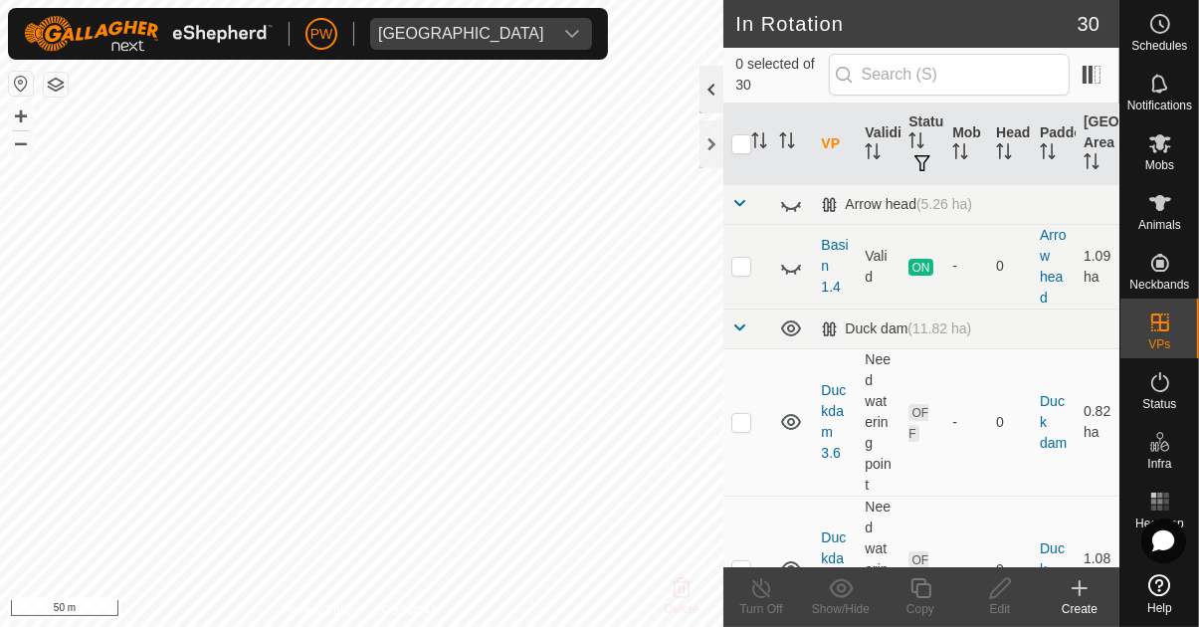
click at [716, 90] on div at bounding box center [711, 90] width 24 height 48
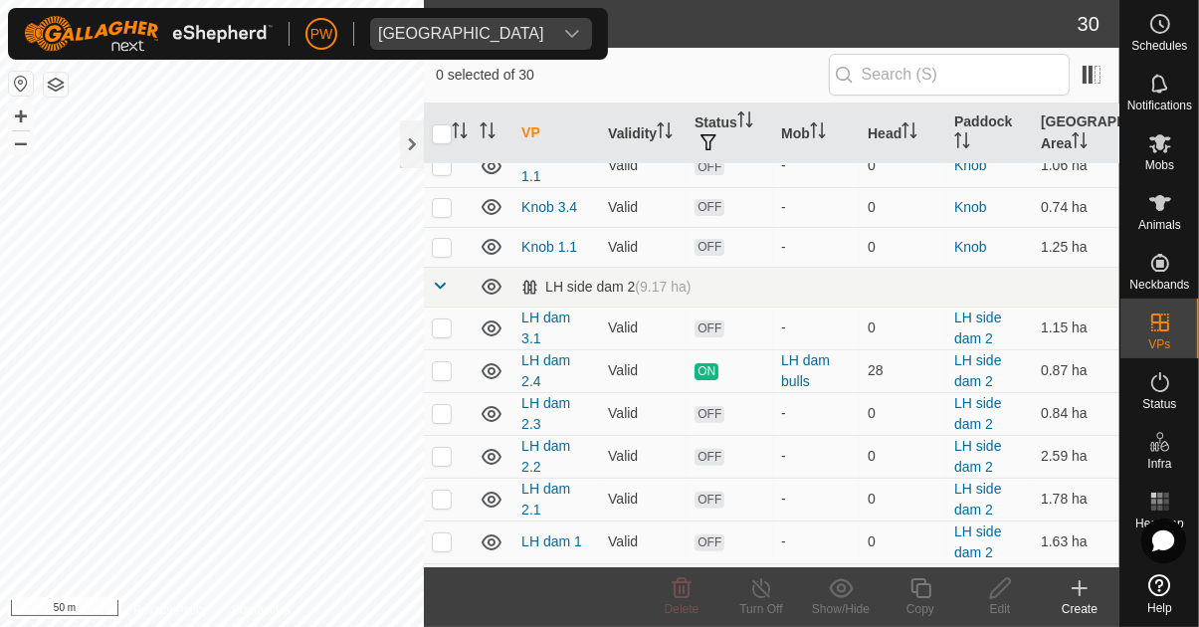
scroll to position [544, 0]
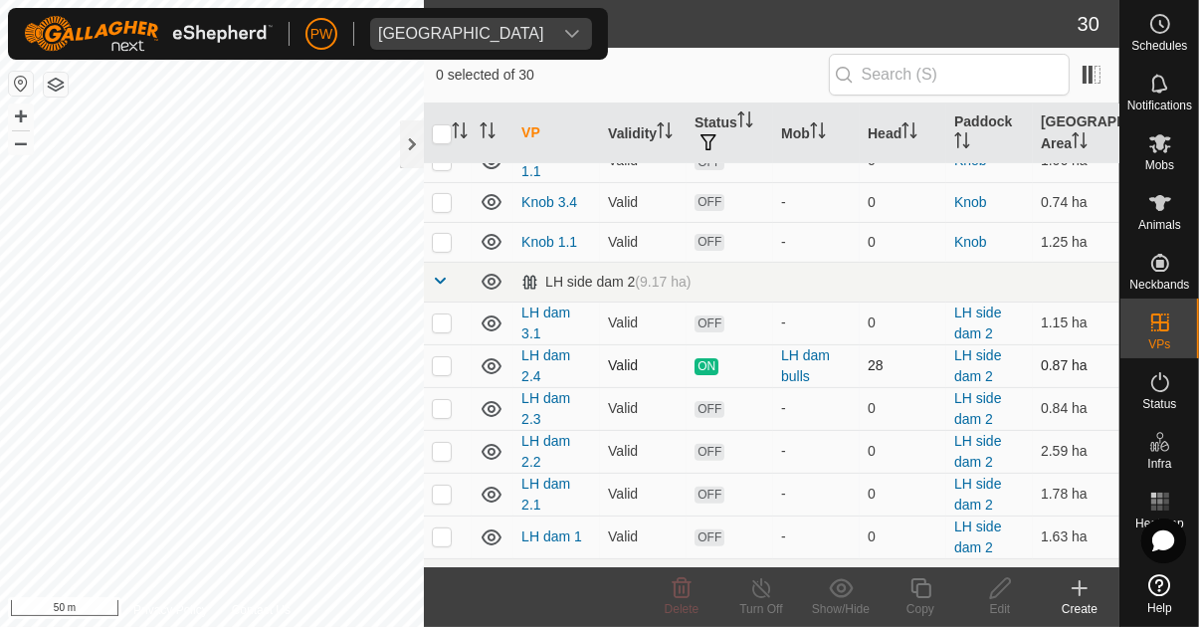
click at [450, 365] on p-checkbox at bounding box center [442, 365] width 20 height 16
checkbox input "true"
click at [920, 600] on div "Copy" at bounding box center [920, 609] width 80 height 18
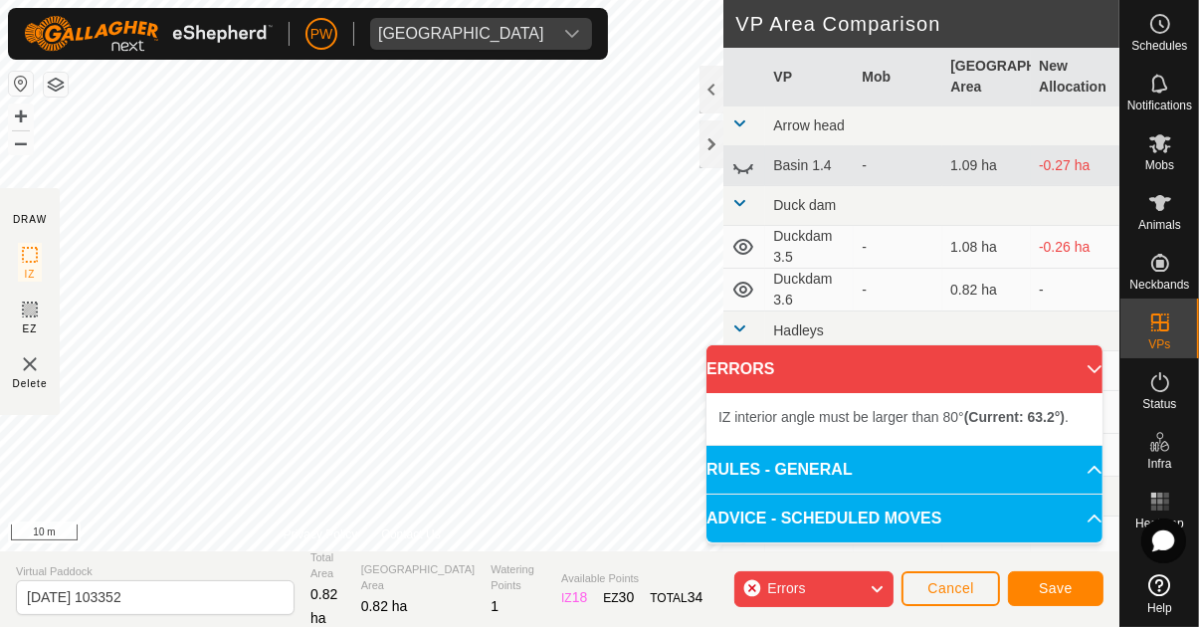
click at [255, 135] on div "IZ interior angle must be larger than 80° (Current: 63.2°) ." at bounding box center [255, 135] width 0 height 0
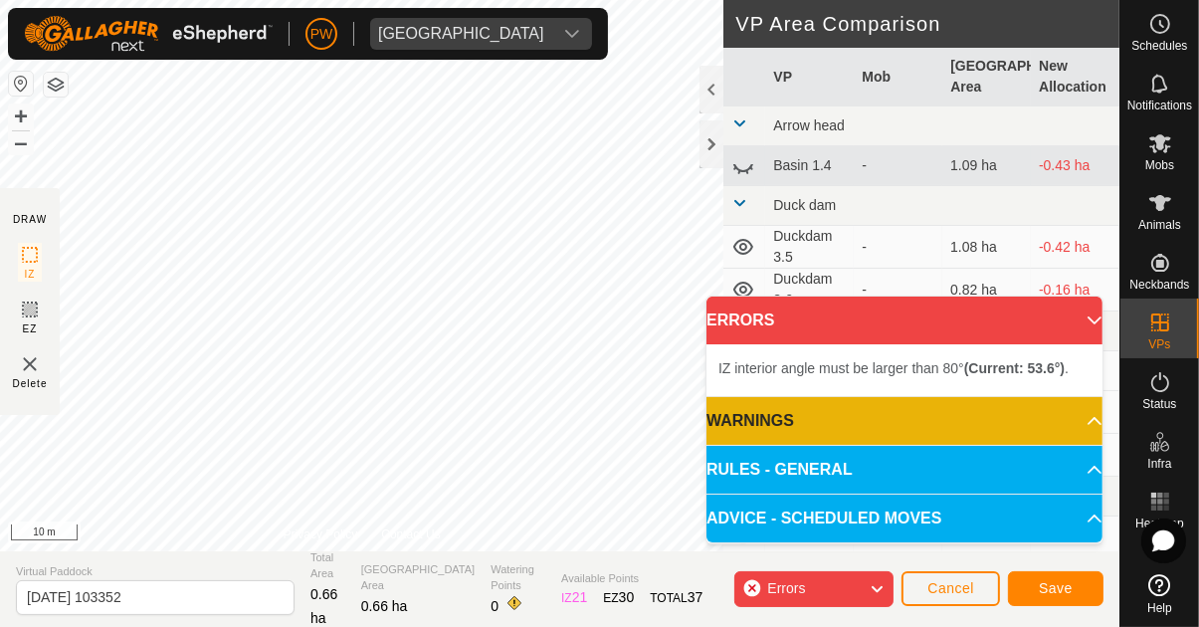
click at [134, 58] on div "IZ interior angle must be larger than 80° (Current: 45.7°) ." at bounding box center [134, 58] width 0 height 0
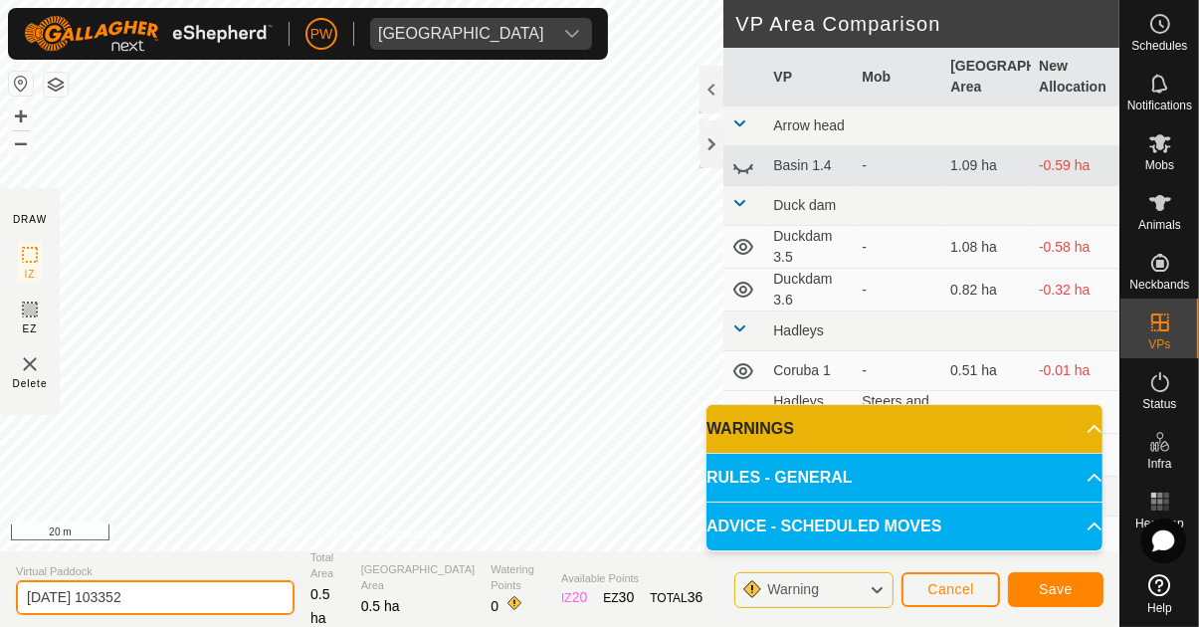
click at [198, 599] on input "[DATE] 103352" at bounding box center [155, 597] width 279 height 35
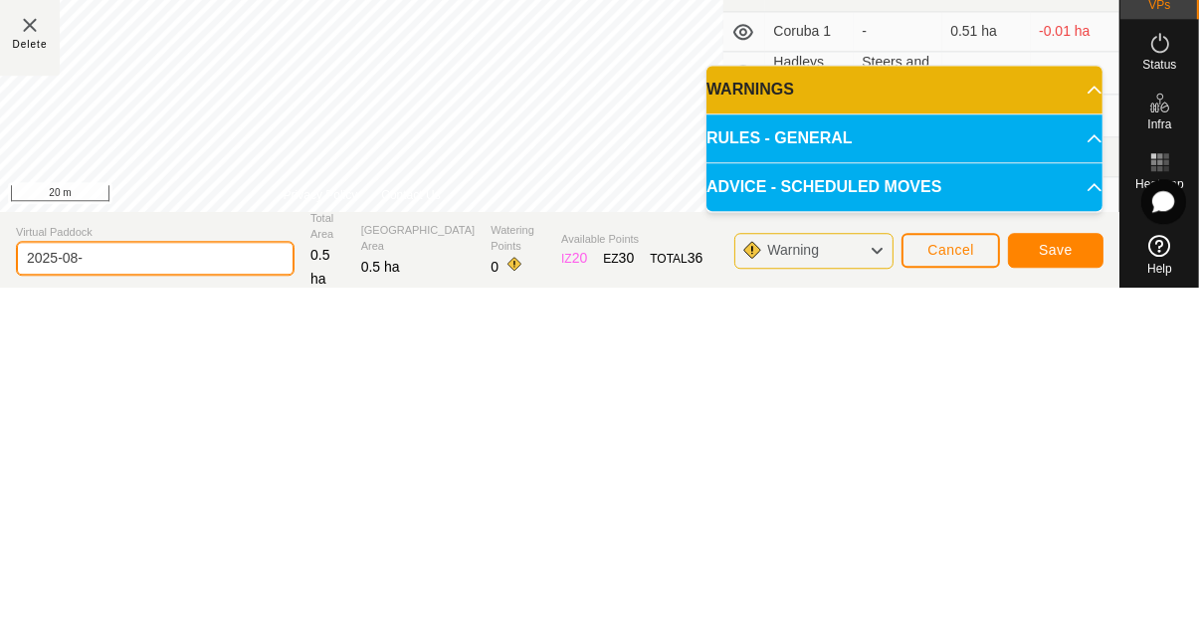
type input "2025-08"
type input "LH dam 1.5"
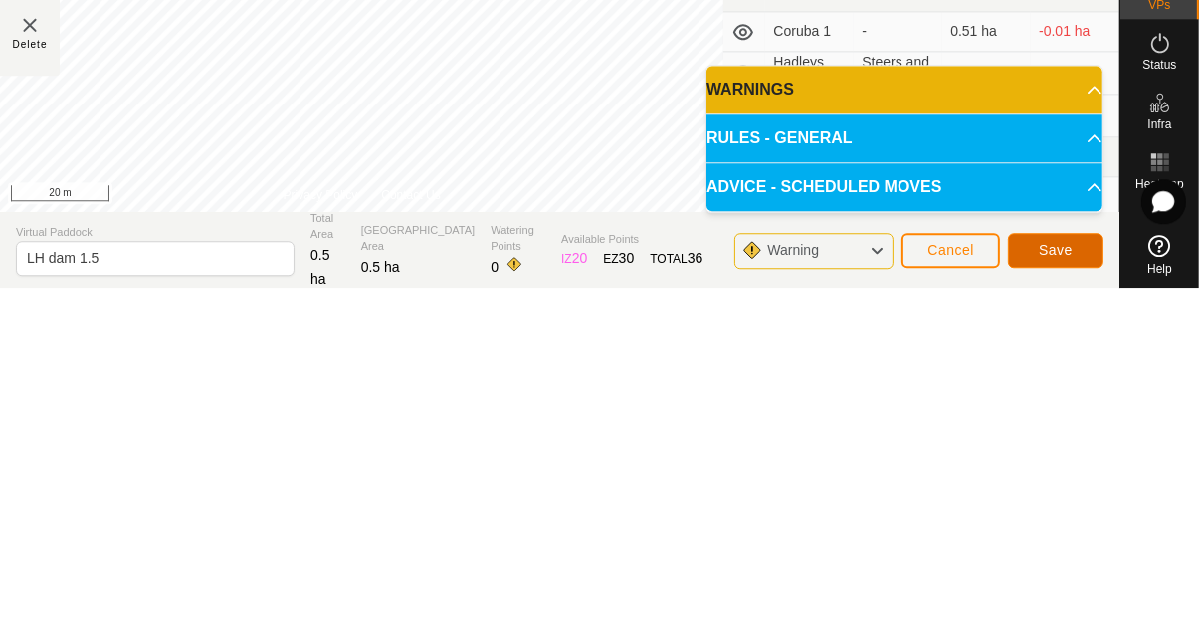
click at [1058, 589] on span "Save" at bounding box center [1055, 589] width 34 height 16
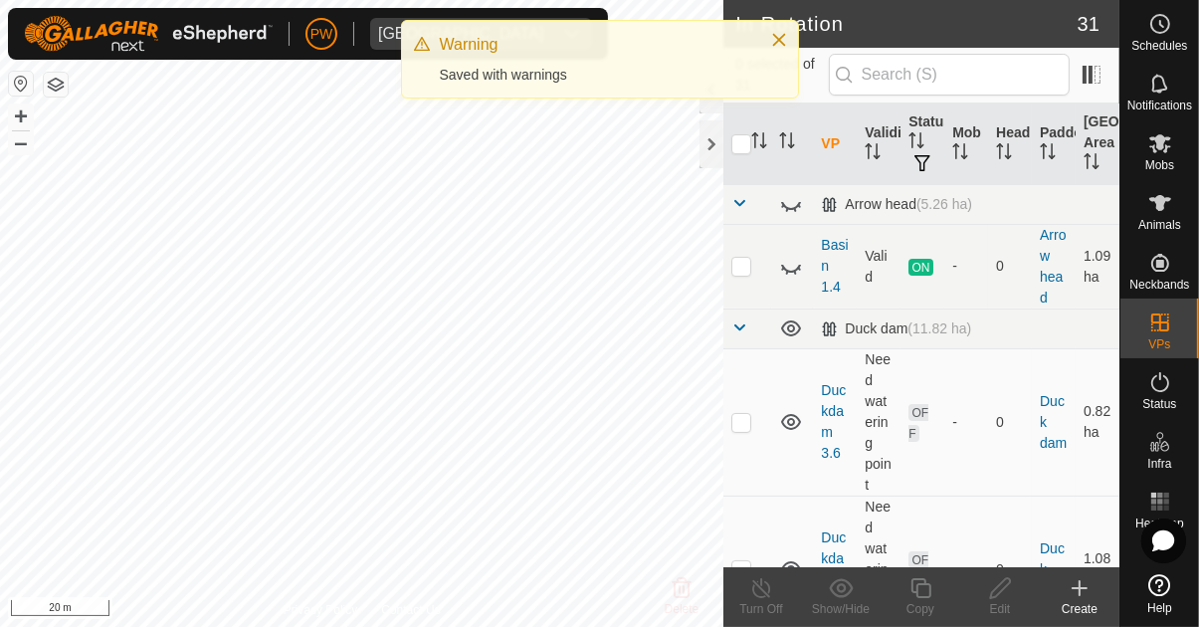
click at [1154, 159] on span "Mobs" at bounding box center [1159, 165] width 29 height 12
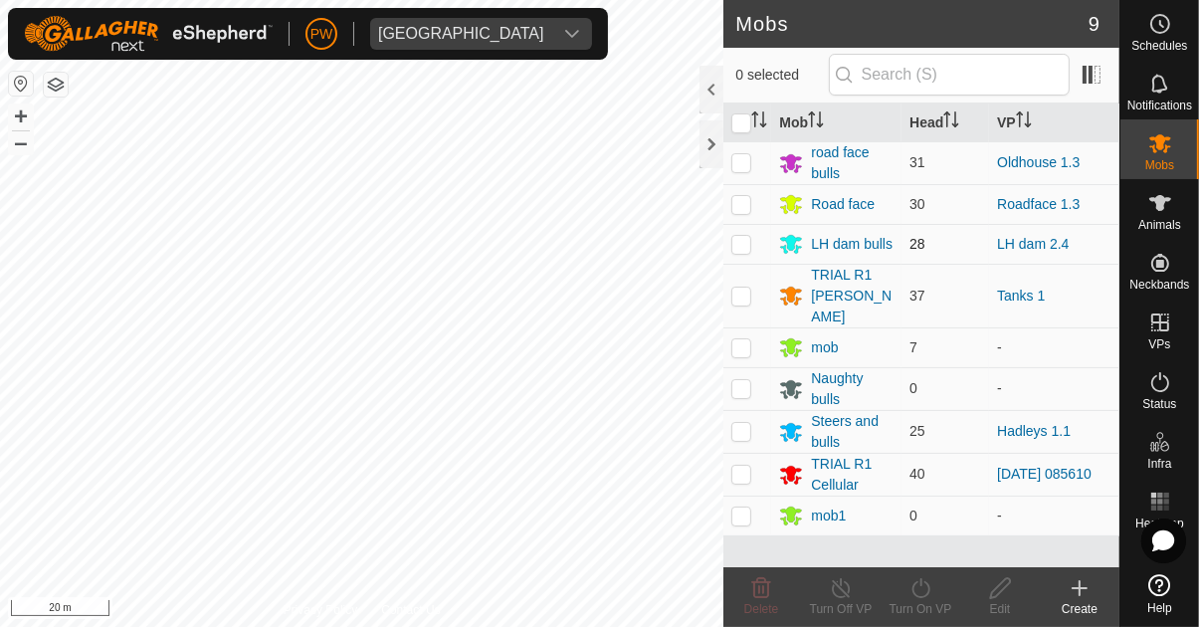
click at [747, 247] on p-checkbox at bounding box center [741, 244] width 20 height 16
checkbox input "true"
click at [926, 597] on icon at bounding box center [920, 588] width 25 height 24
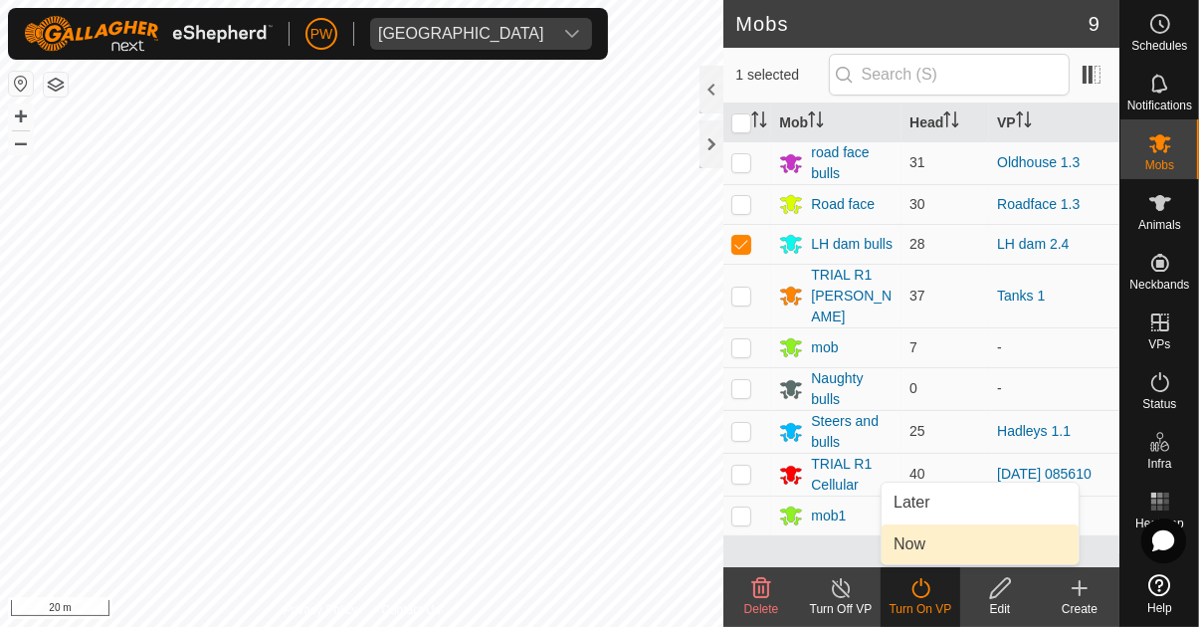
click at [947, 542] on link "Now" at bounding box center [979, 544] width 197 height 40
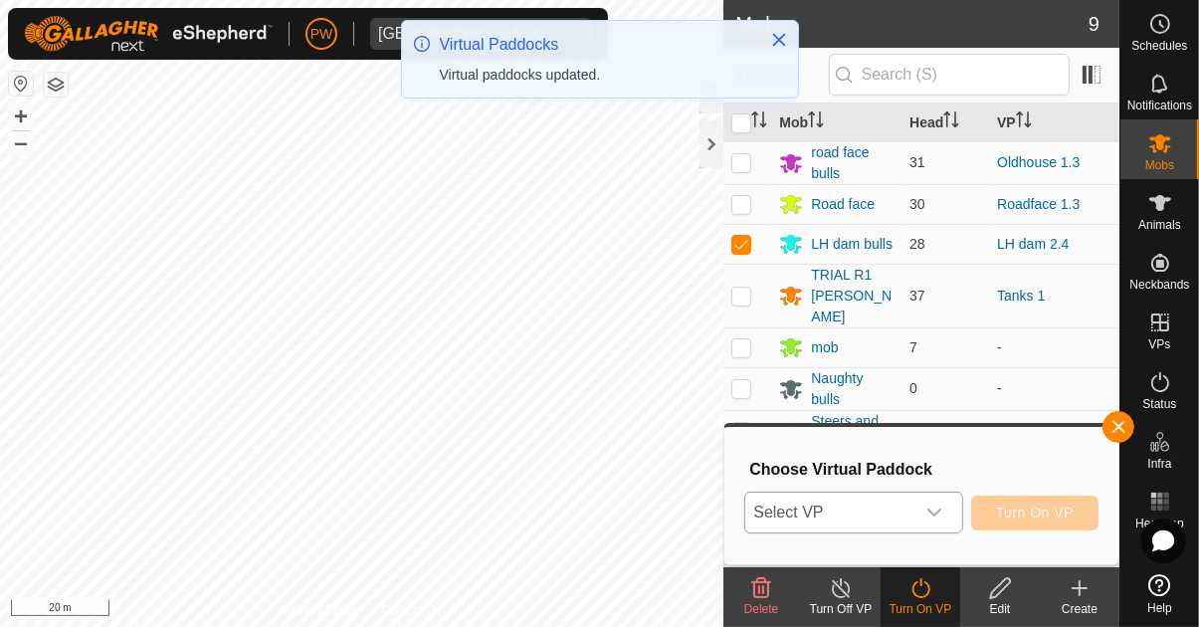
click at [942, 512] on icon "dropdown trigger" at bounding box center [934, 512] width 16 height 16
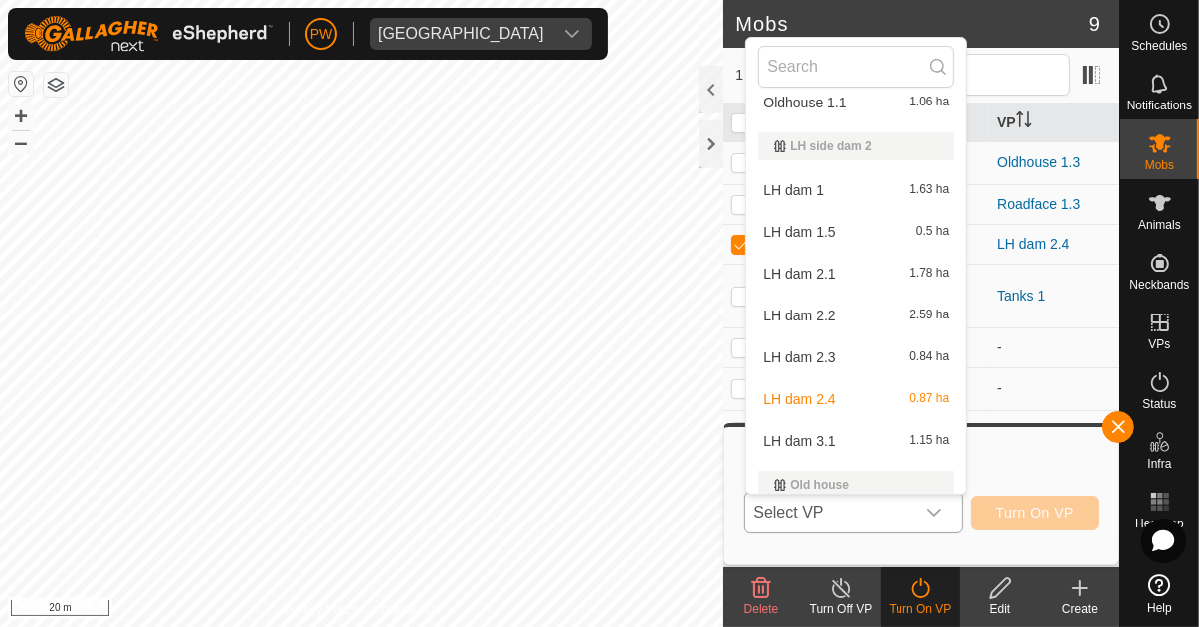
scroll to position [531, 0]
click at [861, 225] on div "LH dam 1.5 0.5 ha" at bounding box center [856, 231] width 196 height 24
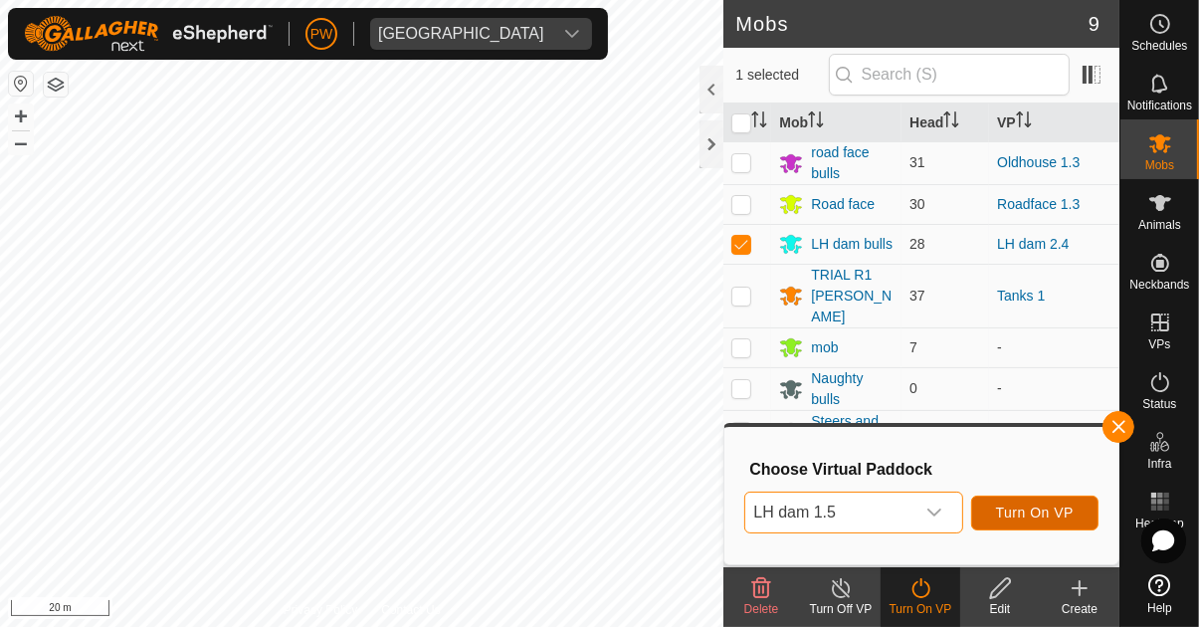
click at [1062, 507] on span "Turn On VP" at bounding box center [1035, 512] width 78 height 16
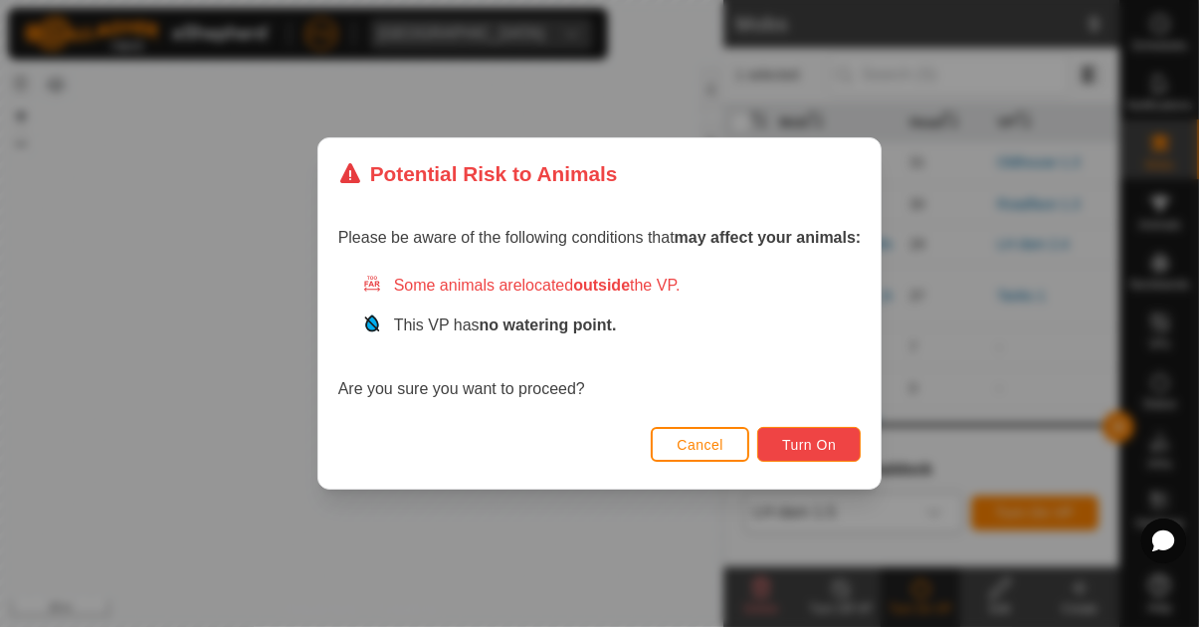
click at [803, 440] on span "Turn On" at bounding box center [809, 445] width 54 height 16
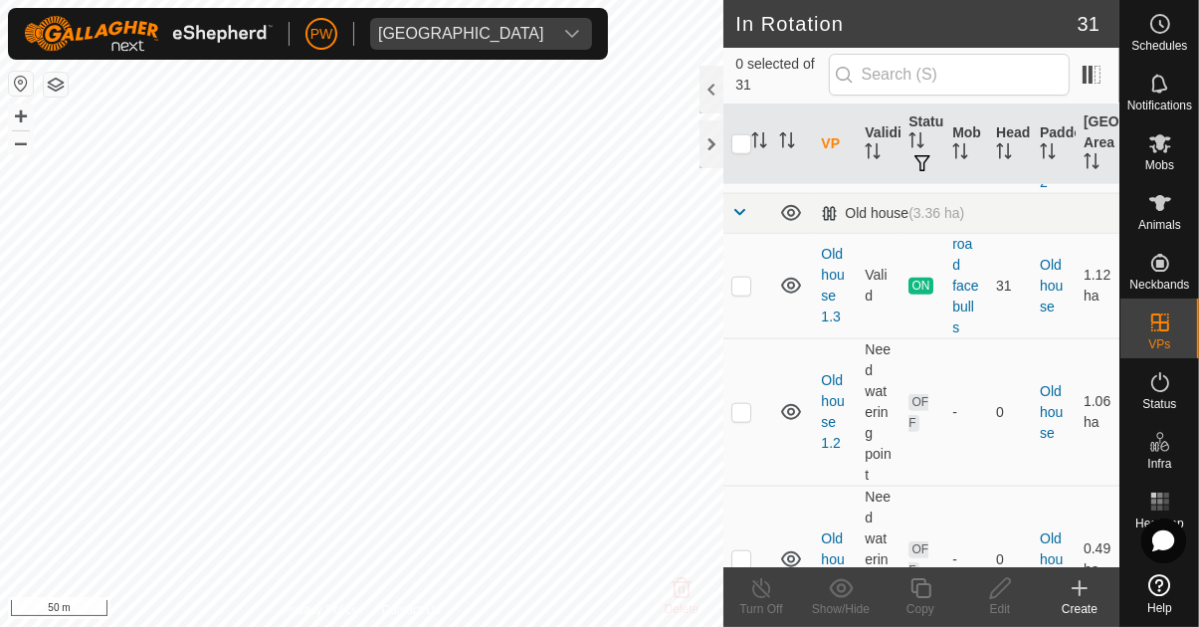
scroll to position [1865, 0]
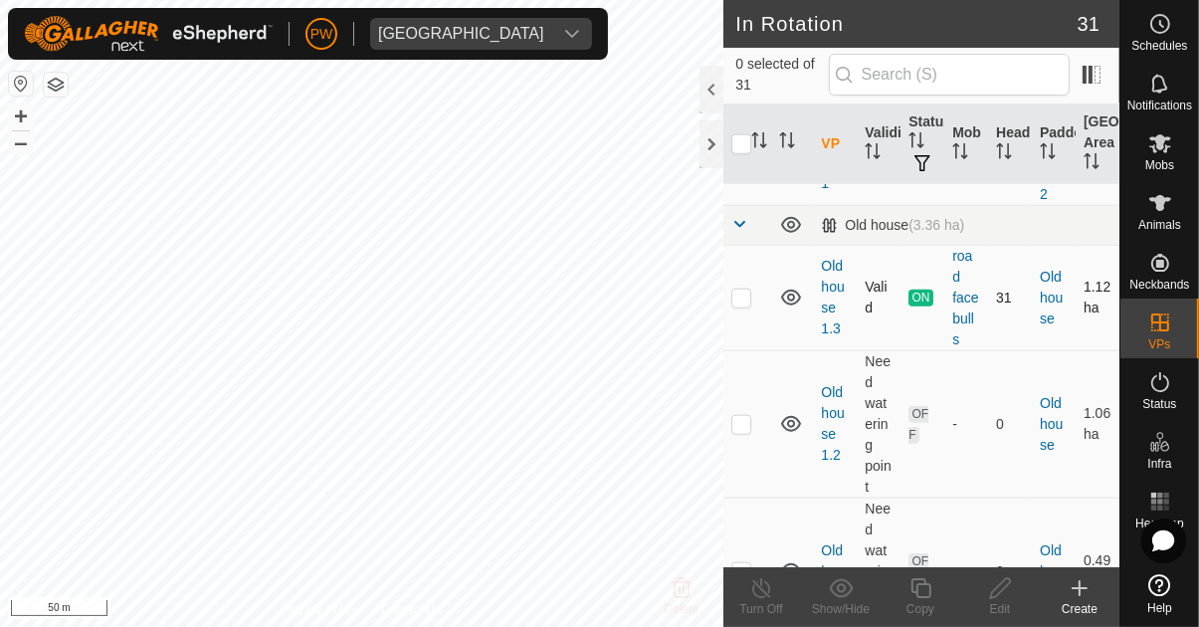
click at [746, 304] on td at bounding box center [747, 297] width 48 height 105
checkbox input "true"
click at [910, 586] on icon at bounding box center [920, 588] width 25 height 24
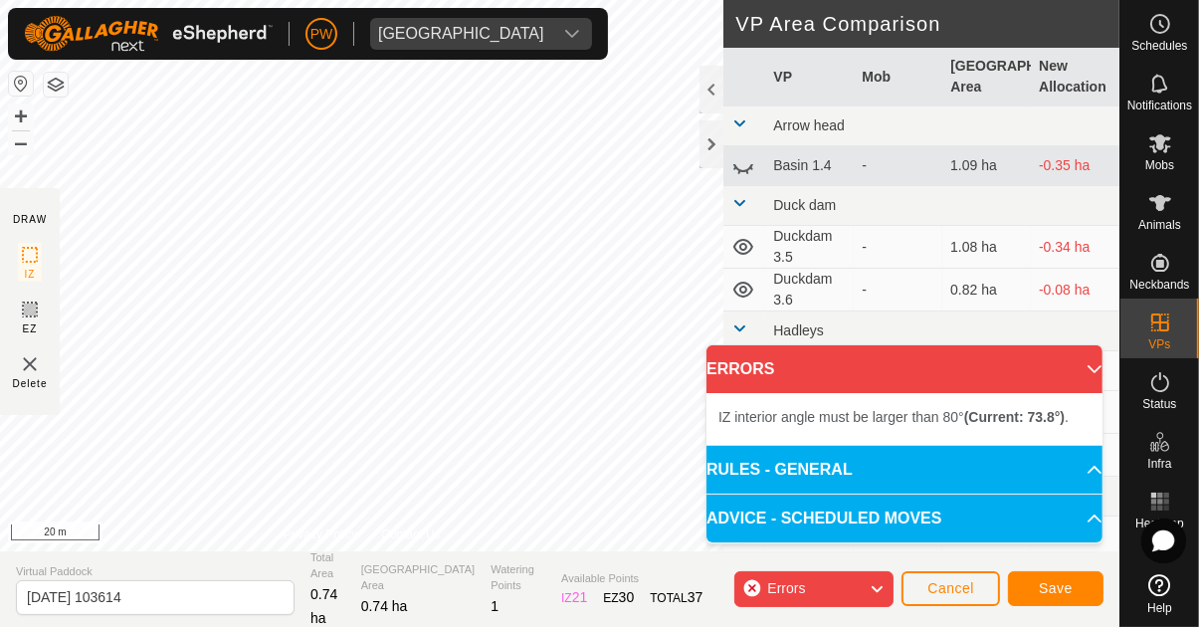
click at [669, 531] on div "IZ interior angle must be larger than 80° (Current: 45.6°) ." at bounding box center [669, 531] width 0 height 0
click at [298, 407] on div "IZ interior angle must be larger than 80° (Current: 73.8°) ." at bounding box center [298, 407] width 0 height 0
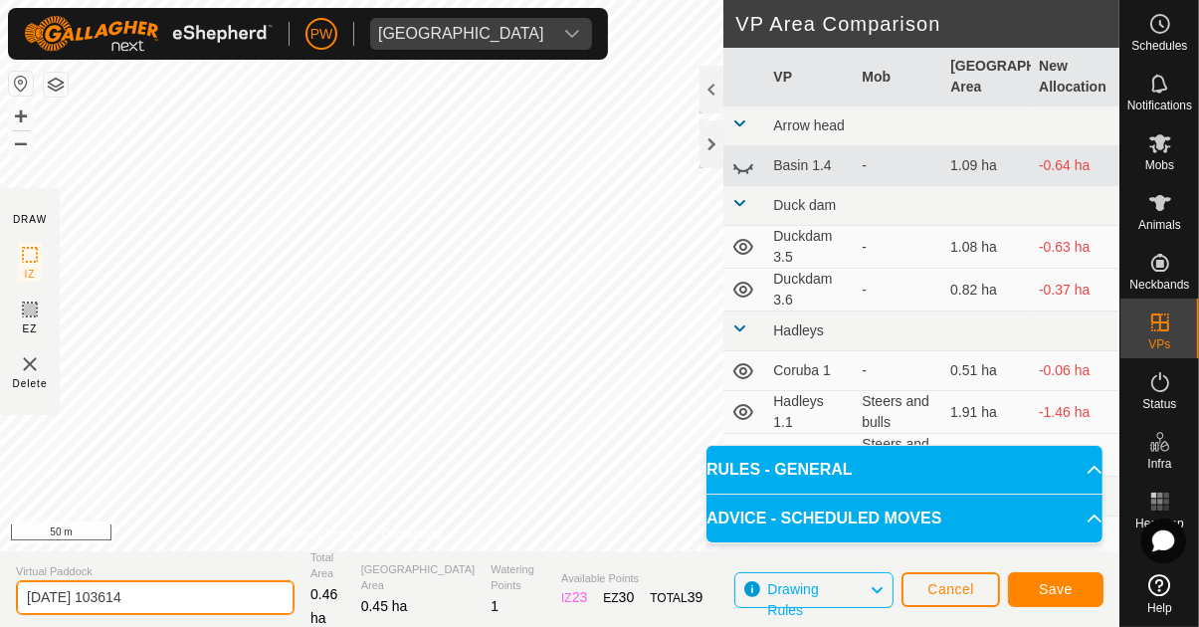
click at [193, 598] on input "2025-08-11 103614" at bounding box center [155, 597] width 279 height 35
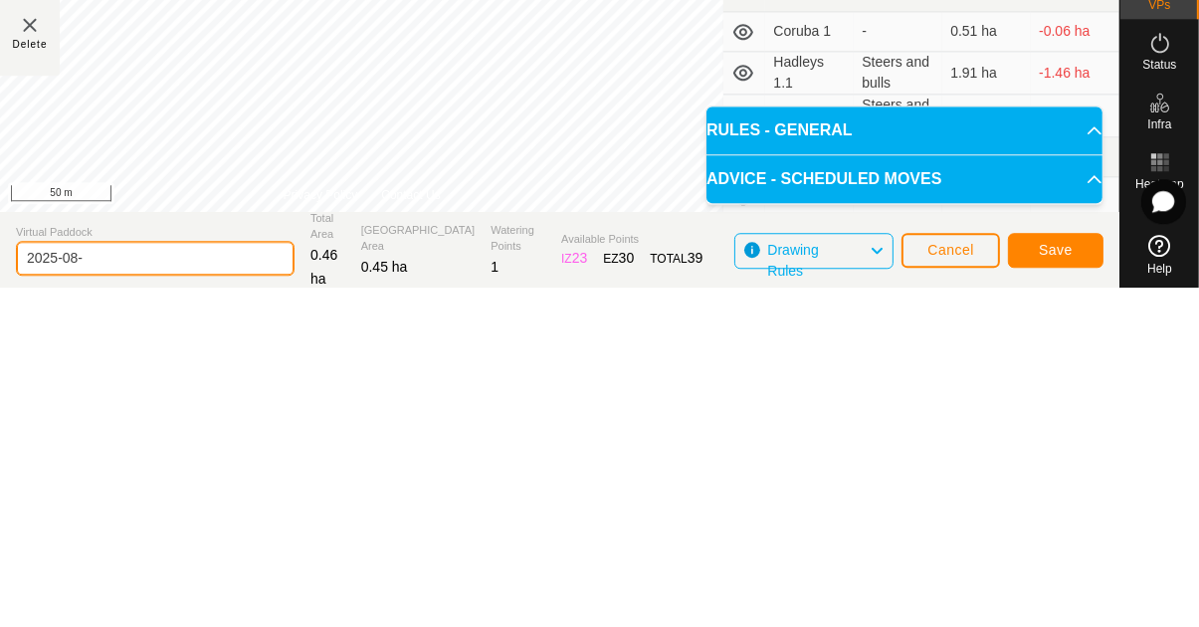
type input "2025-08"
type input "Oldhouse 1.4"
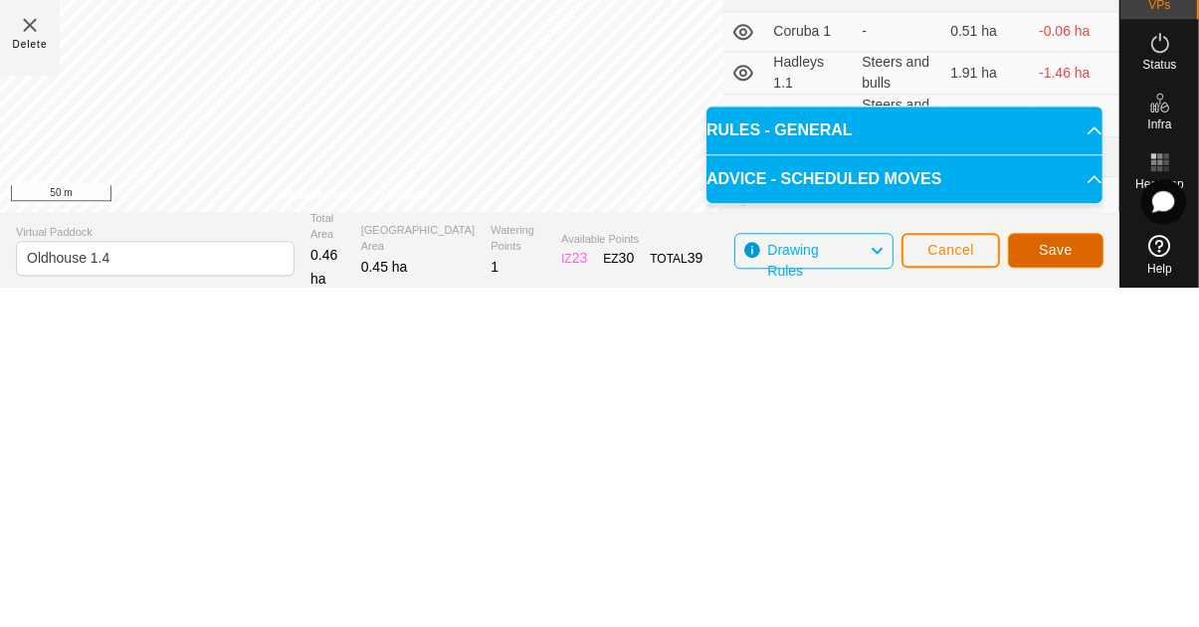
click at [1059, 589] on span "Save" at bounding box center [1055, 589] width 34 height 16
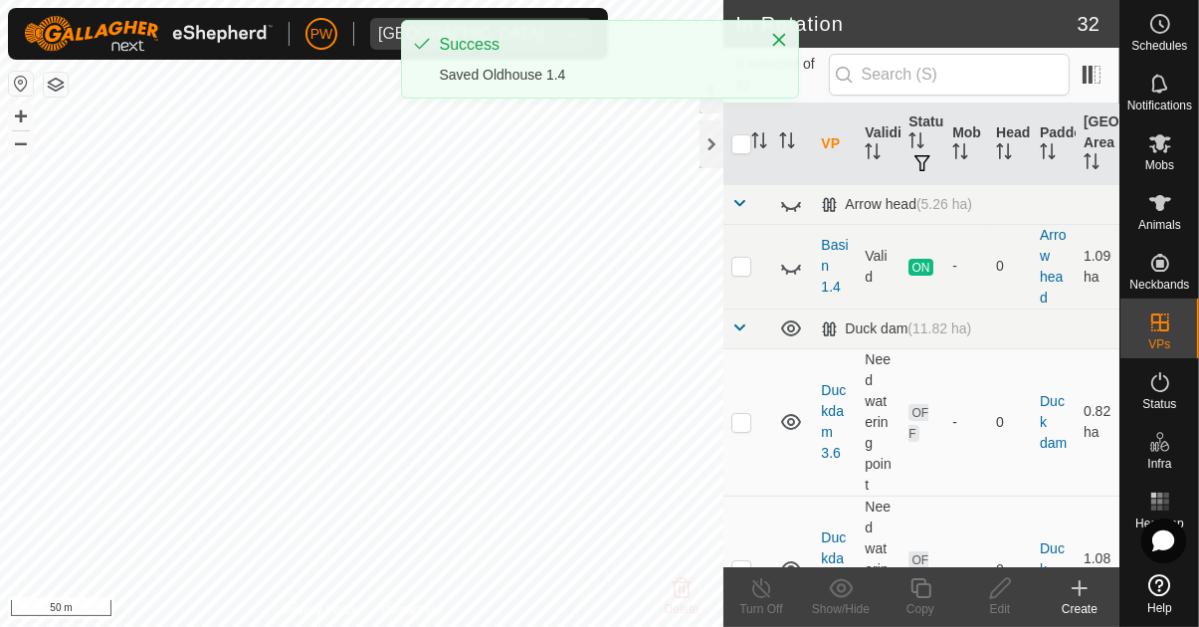
click at [1165, 159] on span "Mobs" at bounding box center [1159, 165] width 29 height 12
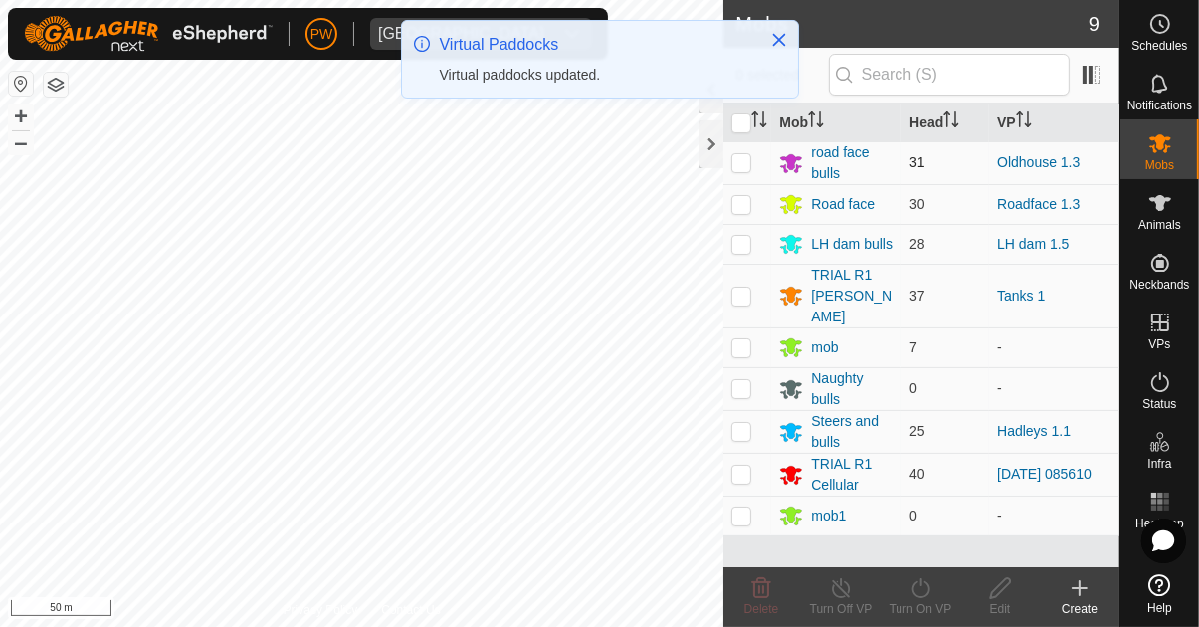
click at [739, 160] on p-checkbox at bounding box center [741, 162] width 20 height 16
checkbox input "true"
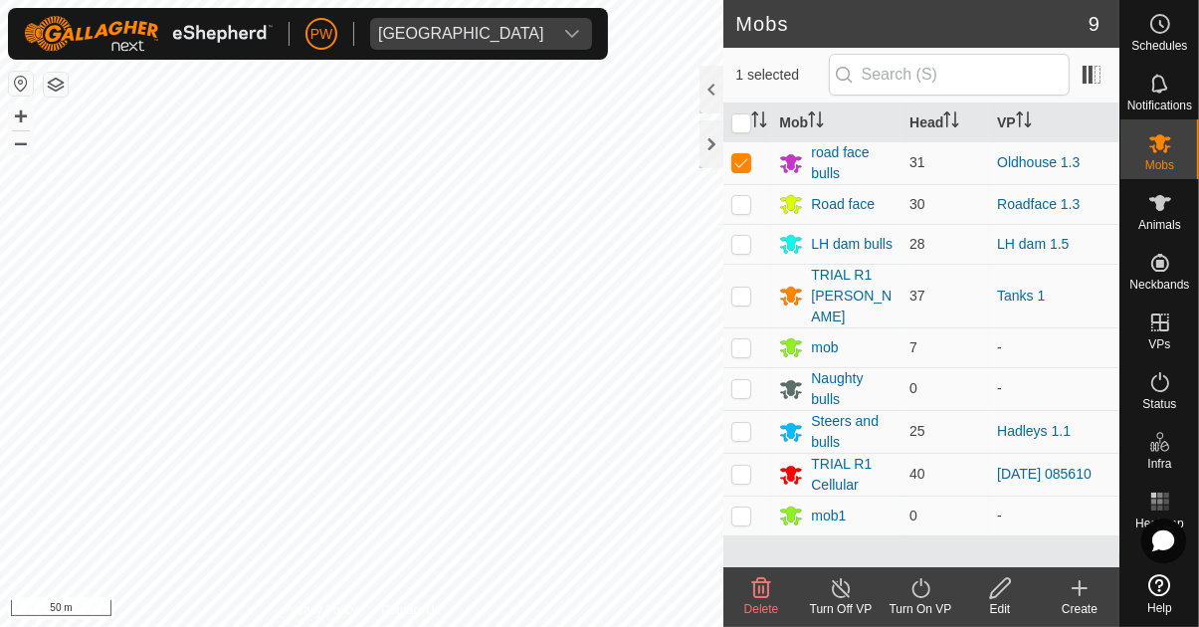
click at [919, 606] on div "Turn On VP" at bounding box center [920, 609] width 80 height 18
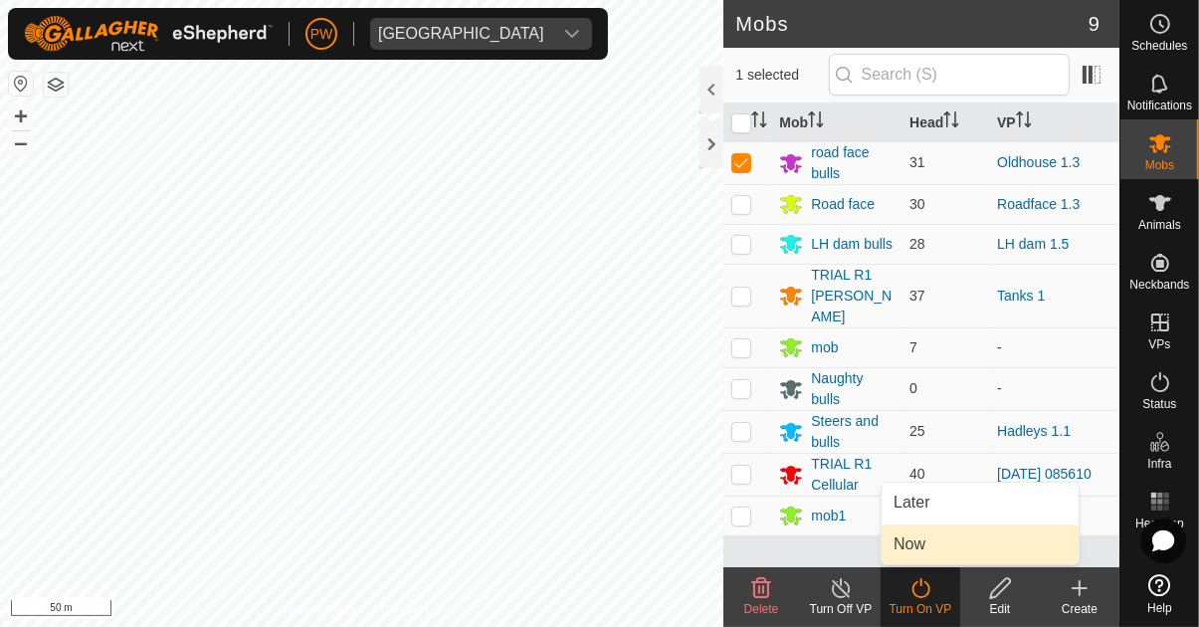
click at [945, 548] on link "Now" at bounding box center [979, 544] width 197 height 40
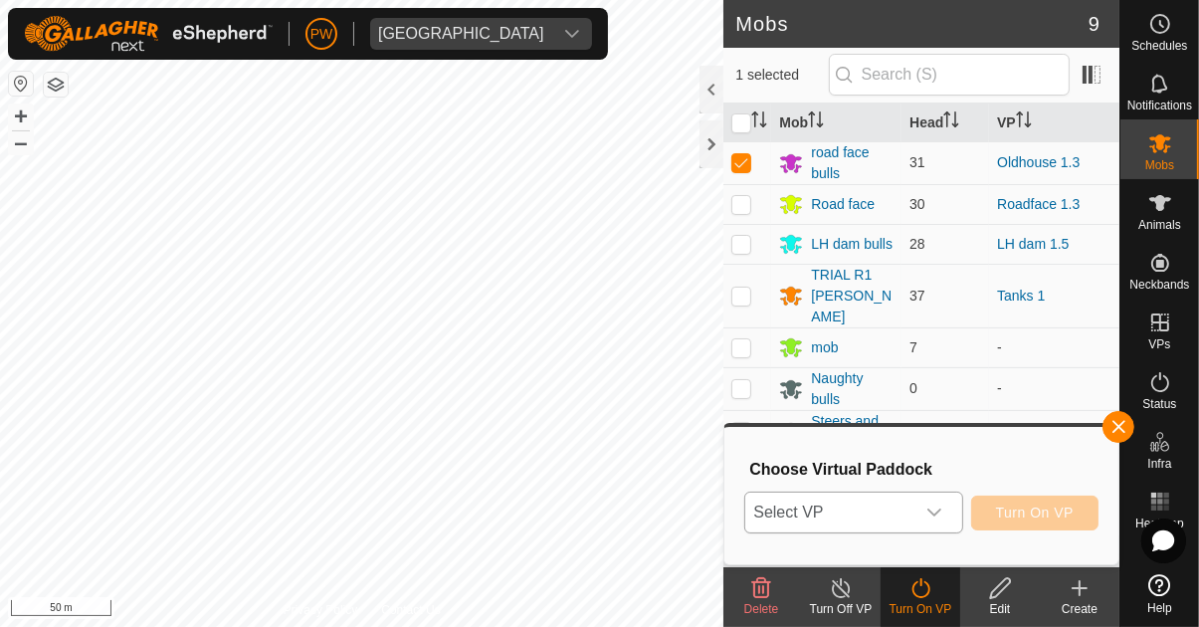
click at [942, 514] on icon "dropdown trigger" at bounding box center [934, 512] width 16 height 16
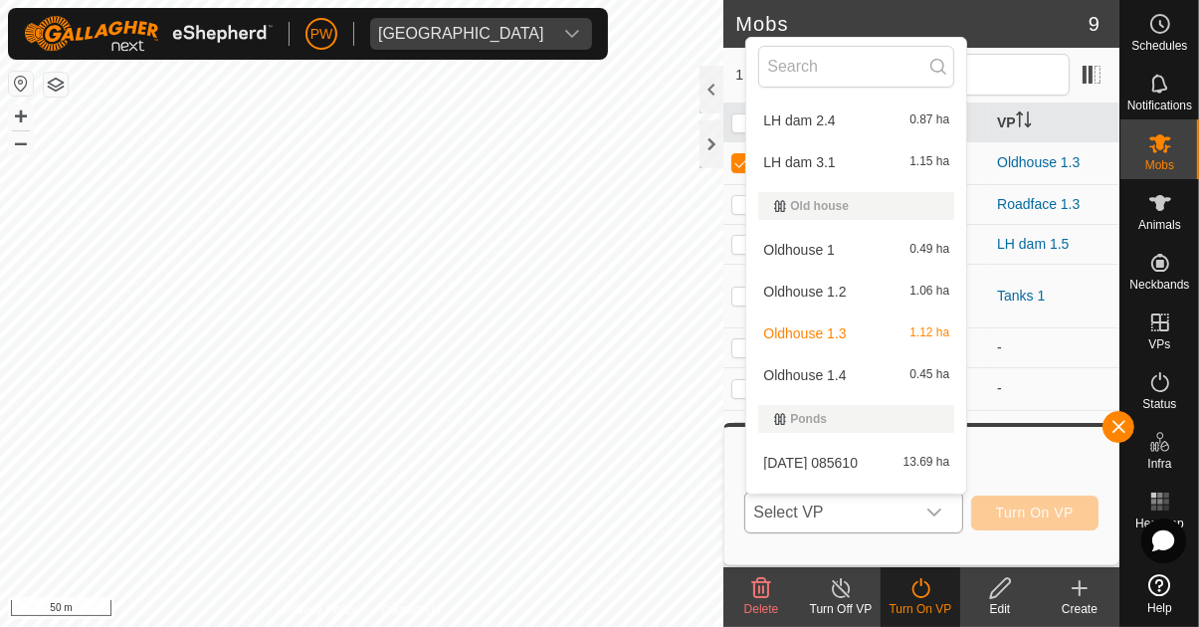
scroll to position [810, 0]
click at [848, 383] on div "Oldhouse 1.4 0.45 ha" at bounding box center [856, 374] width 196 height 24
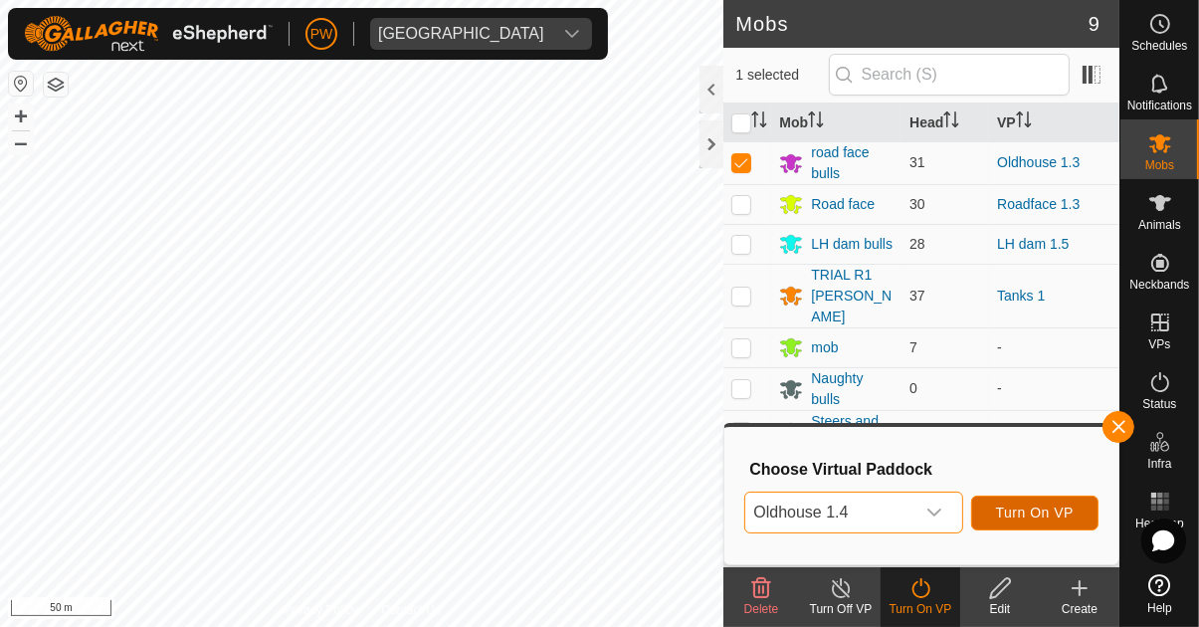
click at [1046, 506] on span "Turn On VP" at bounding box center [1035, 512] width 78 height 16
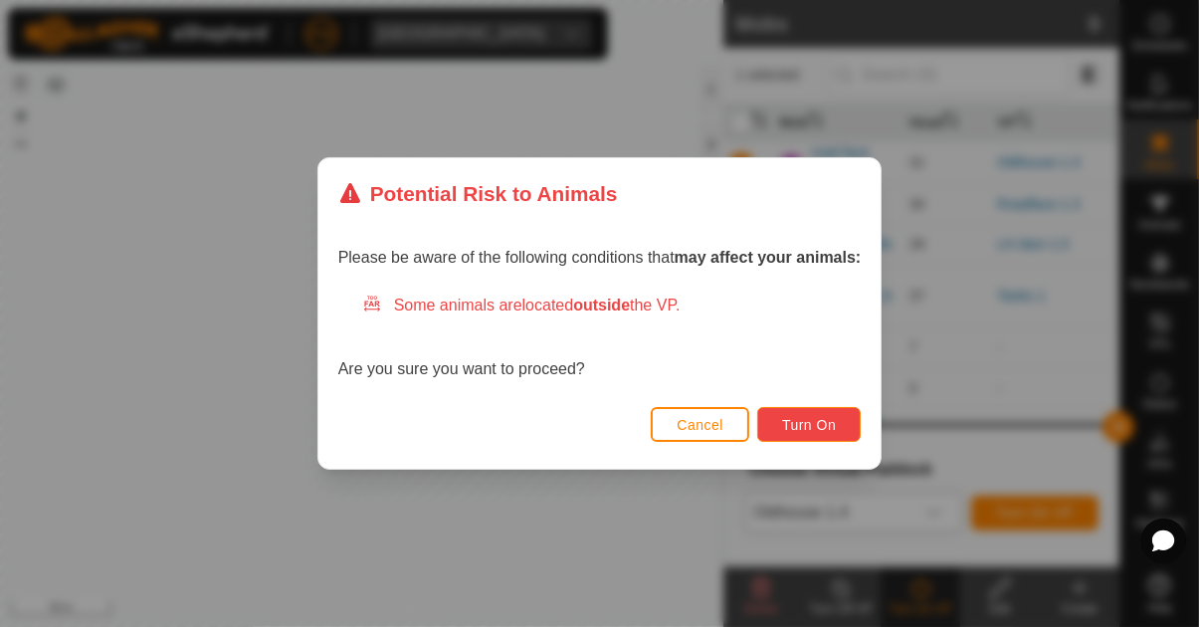
click at [810, 417] on span "Turn On" at bounding box center [809, 425] width 54 height 16
